Goal: Task Accomplishment & Management: Complete application form

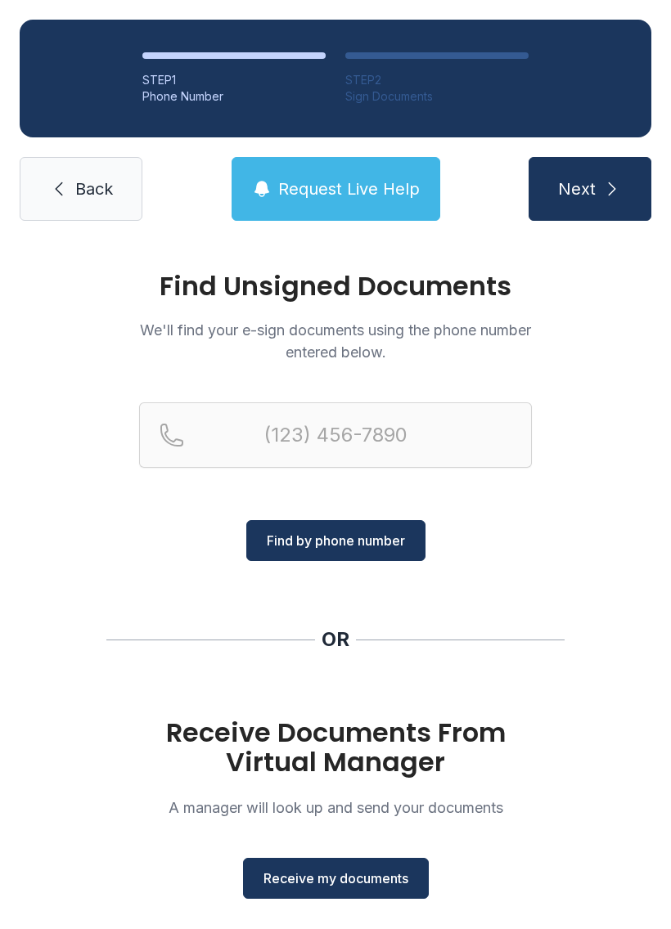
click at [330, 858] on button "Receive my documents" at bounding box center [336, 878] width 186 height 41
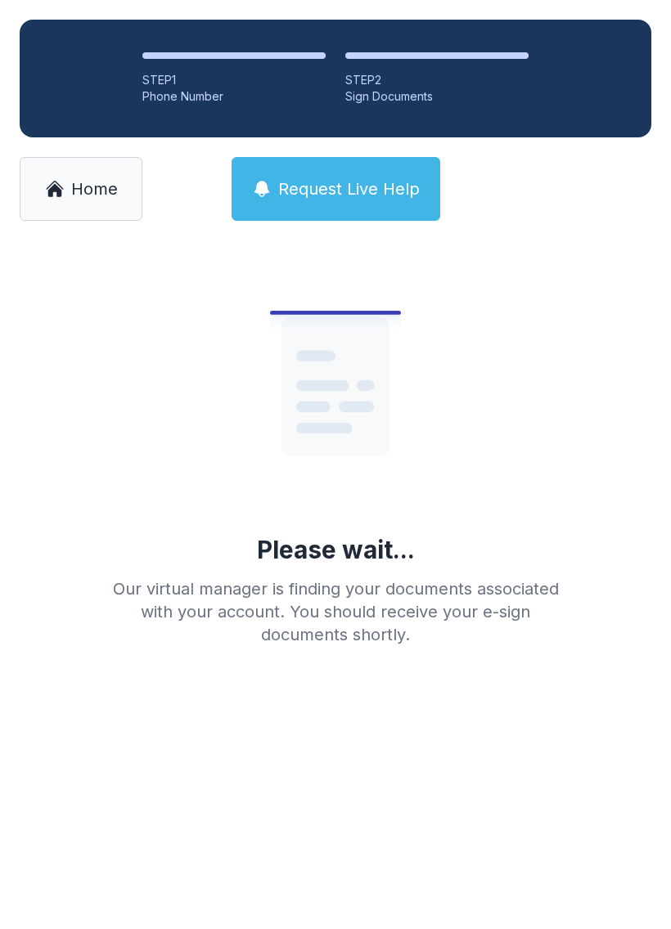
click at [74, 182] on span "Home" at bounding box center [94, 189] width 47 height 23
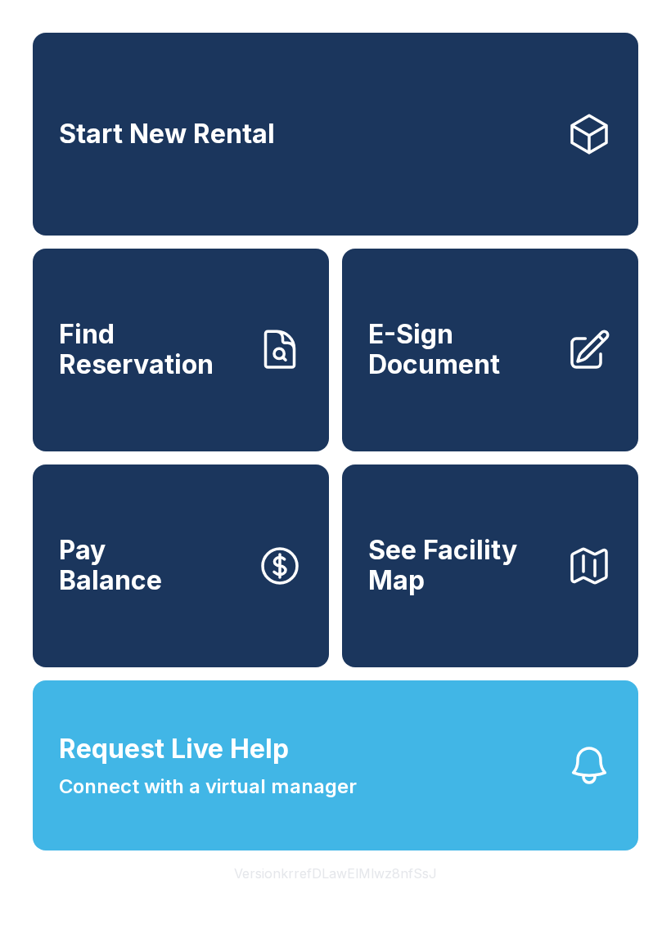
click at [488, 369] on span "E-Sign Document" at bounding box center [460, 350] width 185 height 60
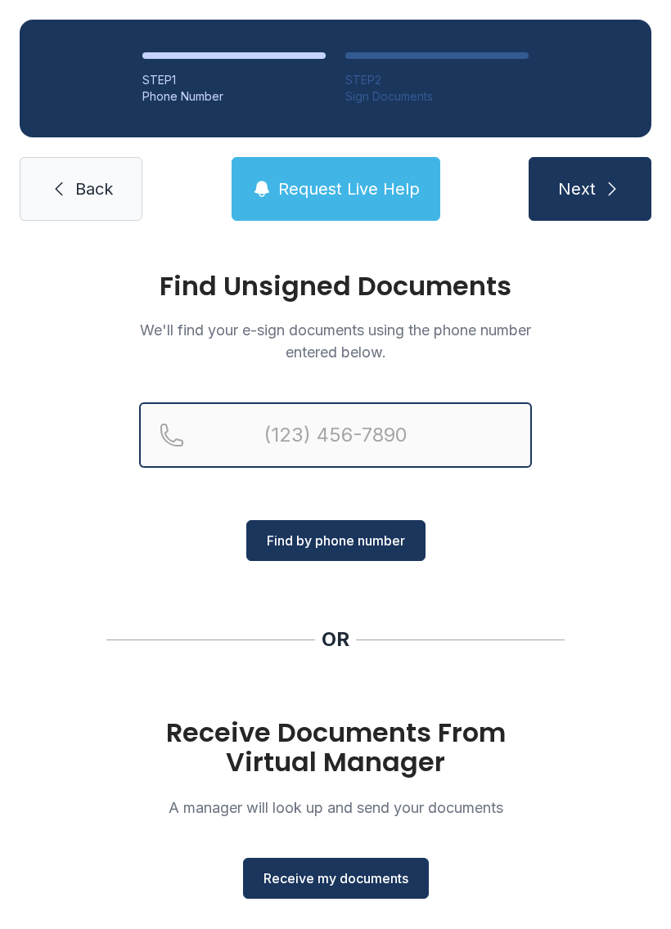
click at [364, 430] on input "Reservation phone number" at bounding box center [335, 435] width 393 height 65
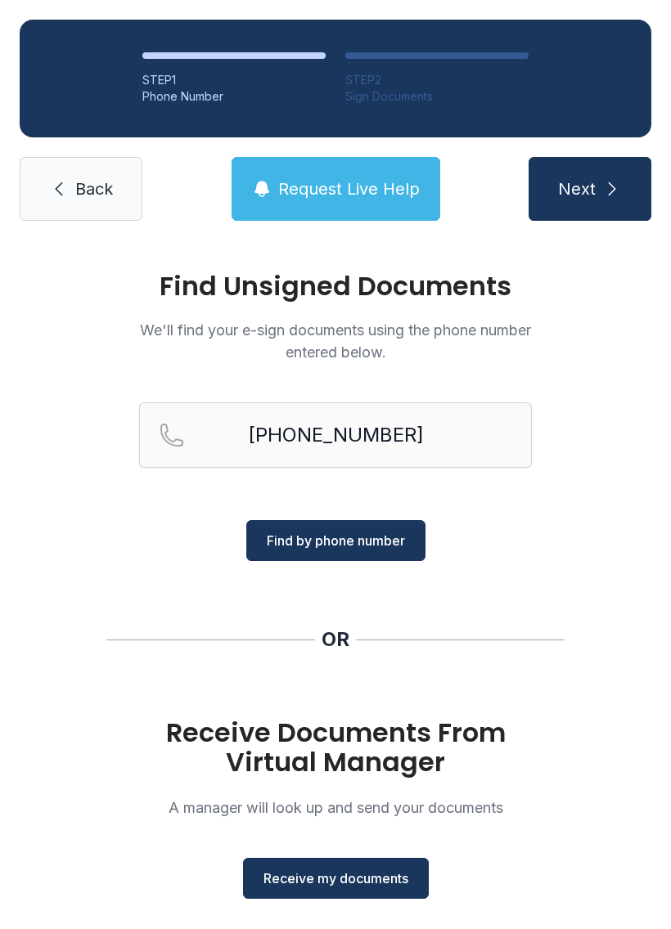
click at [373, 536] on span "Find by phone number" at bounding box center [336, 541] width 138 height 20
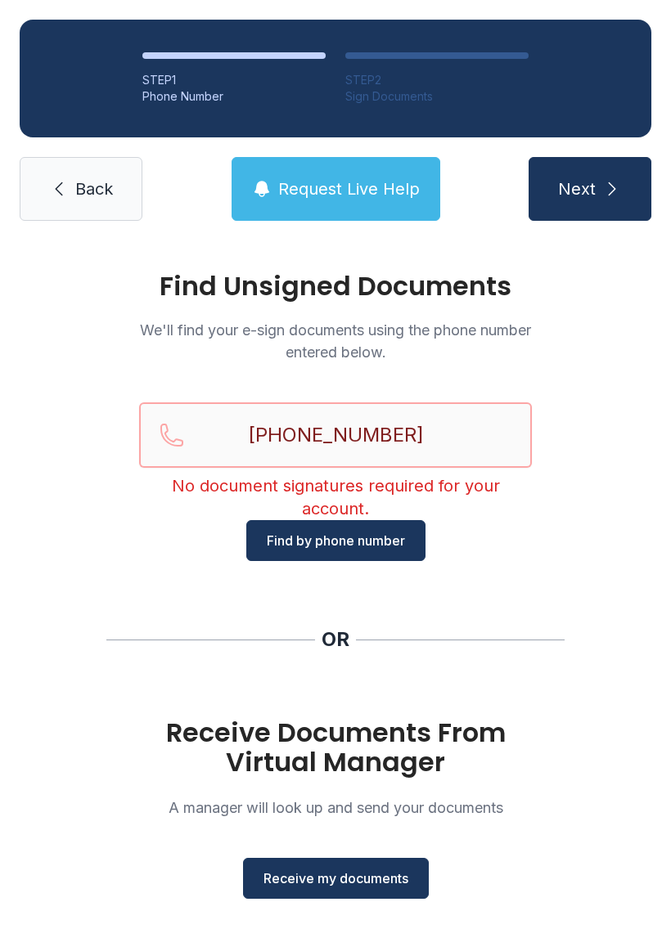
click at [465, 415] on input "[PHONE_NUMBER]" at bounding box center [335, 435] width 393 height 65
click at [443, 439] on input "[PHONE_NUMBER]" at bounding box center [335, 435] width 393 height 65
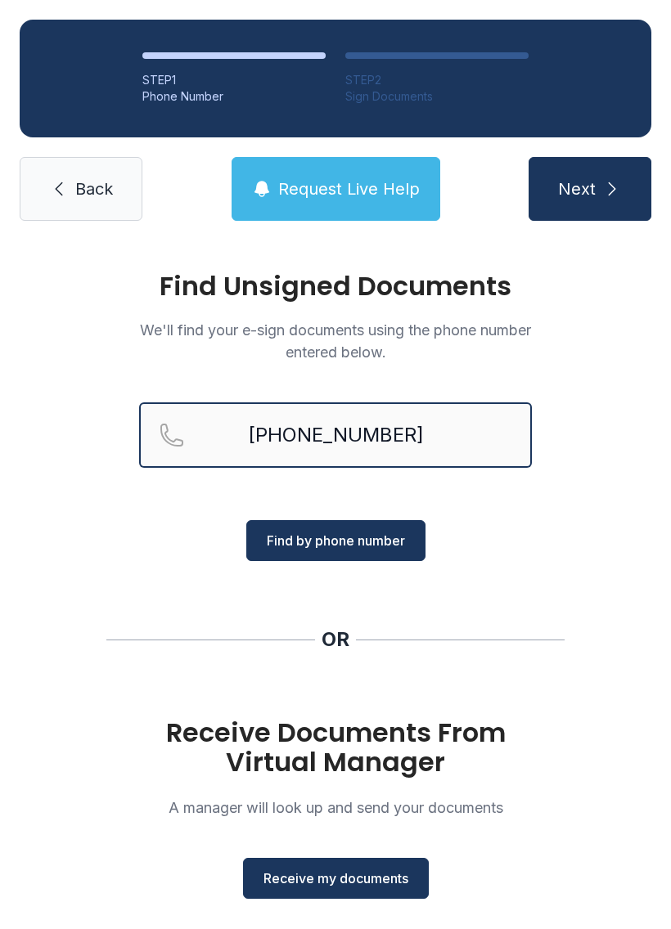
type input "[PHONE_NUMBER]"
click at [362, 531] on span "Find by phone number" at bounding box center [336, 541] width 138 height 20
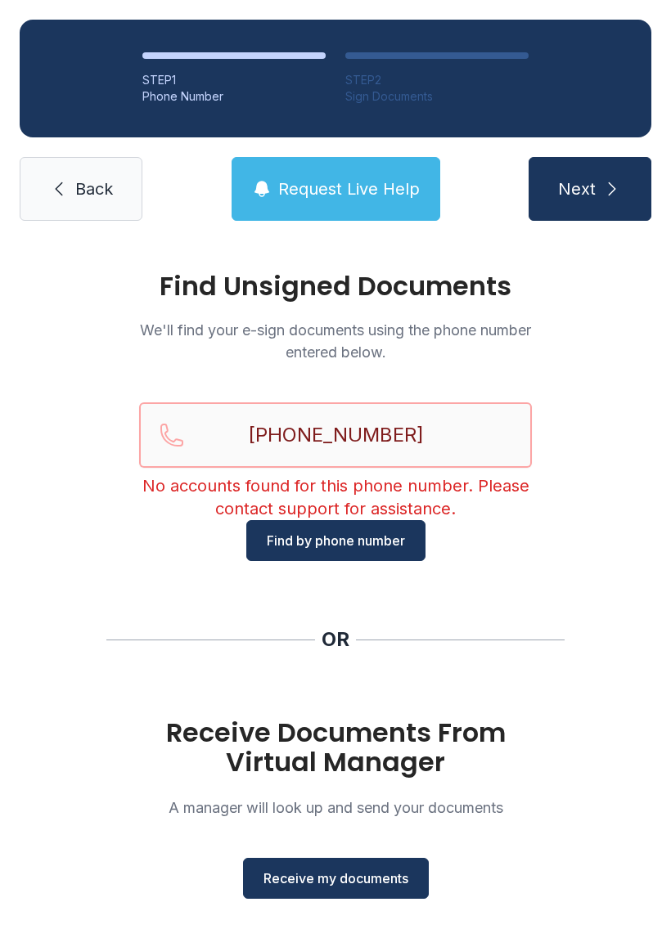
click at [439, 418] on input "[PHONE_NUMBER]" at bounding box center [335, 435] width 393 height 65
click at [115, 182] on link "Back" at bounding box center [81, 189] width 123 height 64
